Goal: Information Seeking & Learning: Find specific fact

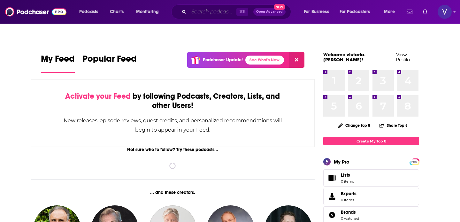
click at [190, 11] on input "Search podcasts, credits, & more..." at bounding box center [213, 12] width 48 height 10
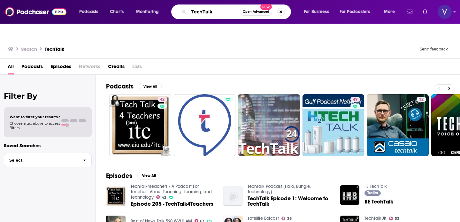
click at [203, 12] on input "TechTalk" at bounding box center [214, 12] width 51 height 10
click at [220, 11] on input "Tech Talk" at bounding box center [214, 12] width 51 height 10
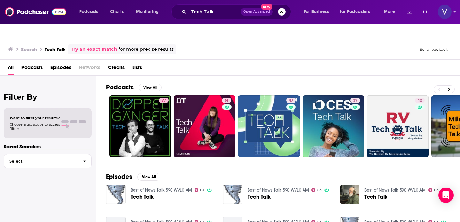
click at [37, 62] on span "Podcasts" at bounding box center [31, 68] width 21 height 13
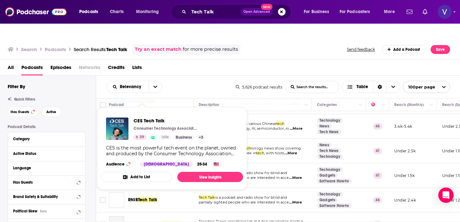
scroll to position [149, 0]
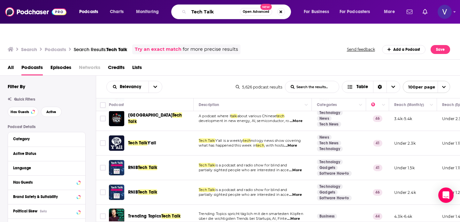
click at [221, 14] on input "Tech Talk" at bounding box center [214, 12] width 51 height 10
type input "Tech Talk [PERSON_NAME] Sqaured"
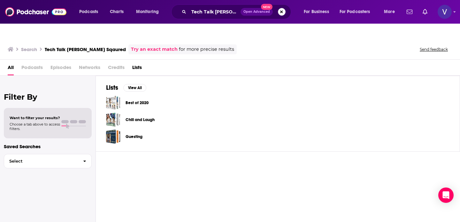
click at [284, 11] on button "Search podcasts, credits, & more..." at bounding box center [282, 12] width 8 height 8
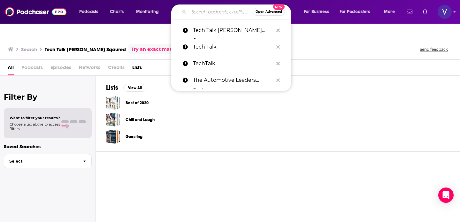
paste input "[URL][DOMAIN_NAME]"
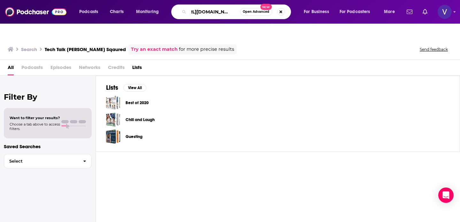
type input "[URL][DOMAIN_NAME]"
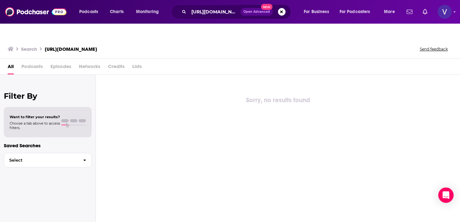
click at [11, 46] on icon at bounding box center [11, 48] width 6 height 5
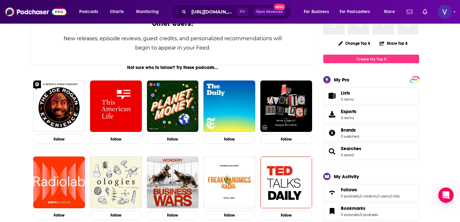
scroll to position [49, 0]
